Goal: Consume media (video, audio)

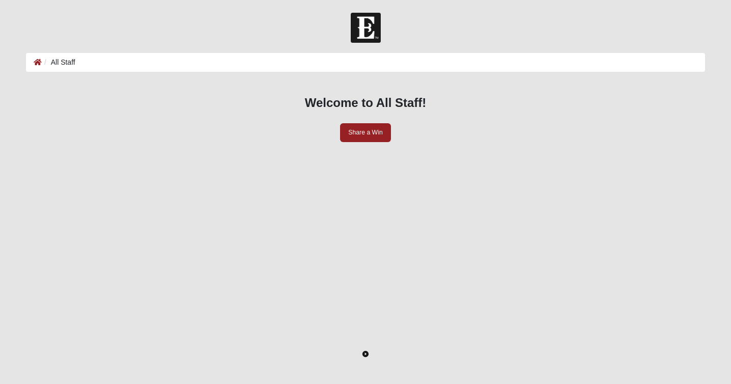
scroll to position [77, 0]
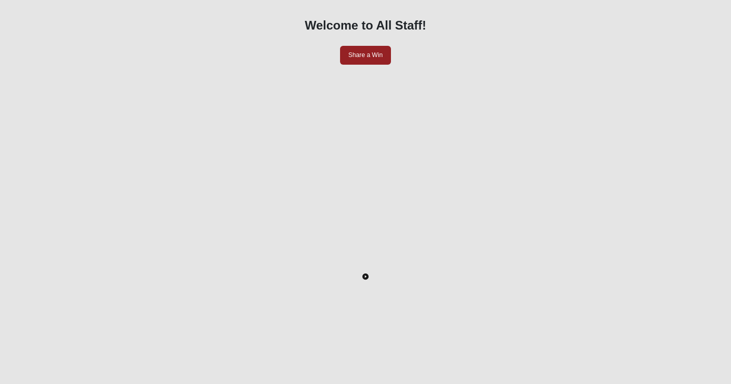
click at [366, 275] on icon "Toggle Play Pause" at bounding box center [366, 276] width 2 height 3
click at [203, 336] on div at bounding box center [366, 336] width 664 height 0
click at [287, 336] on div at bounding box center [366, 336] width 664 height 0
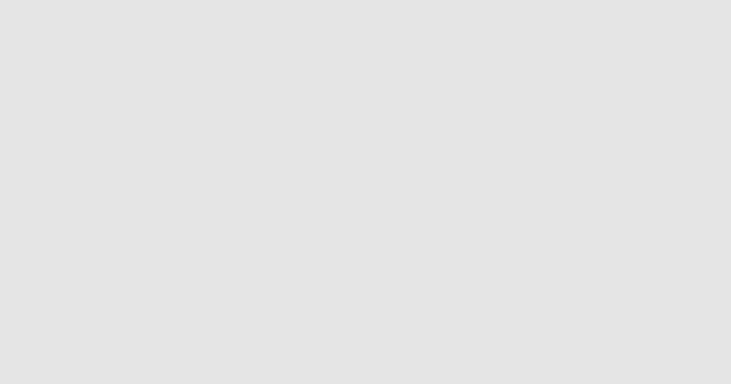
click at [342, 374] on div at bounding box center [366, 374] width 664 height 0
click at [421, 374] on div at bounding box center [366, 374] width 664 height 0
click at [518, 337] on div at bounding box center [366, 337] width 664 height 0
click at [593, 337] on div at bounding box center [366, 337] width 664 height 0
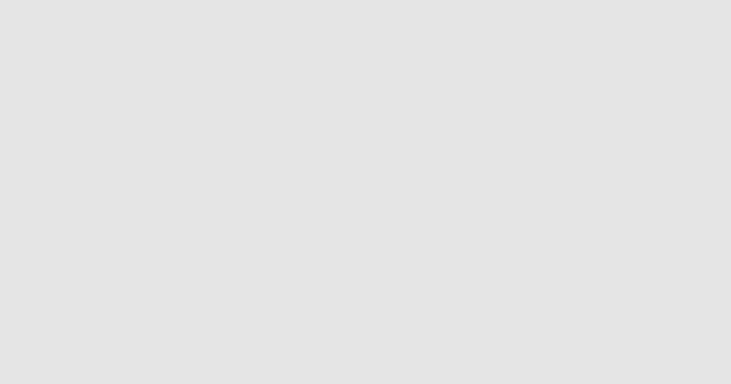
click at [648, 337] on div at bounding box center [366, 337] width 664 height 0
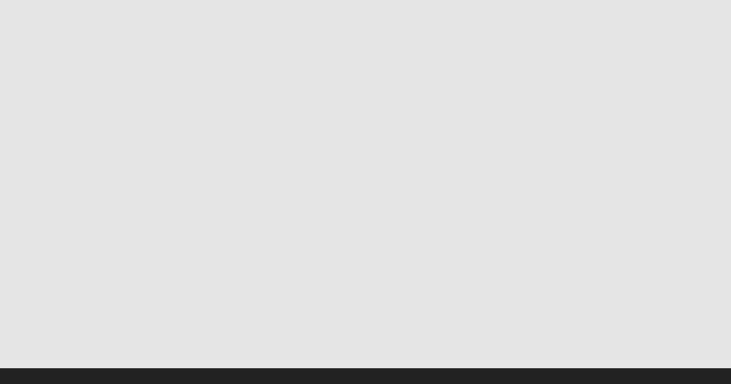
scroll to position [0, 0]
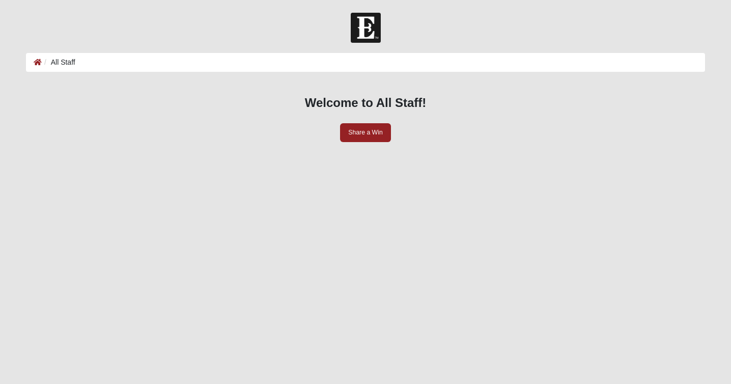
click at [399, 213] on button "Toggle Play Pause" at bounding box center [366, 354] width 664 height 384
